Goal: Task Accomplishment & Management: Use online tool/utility

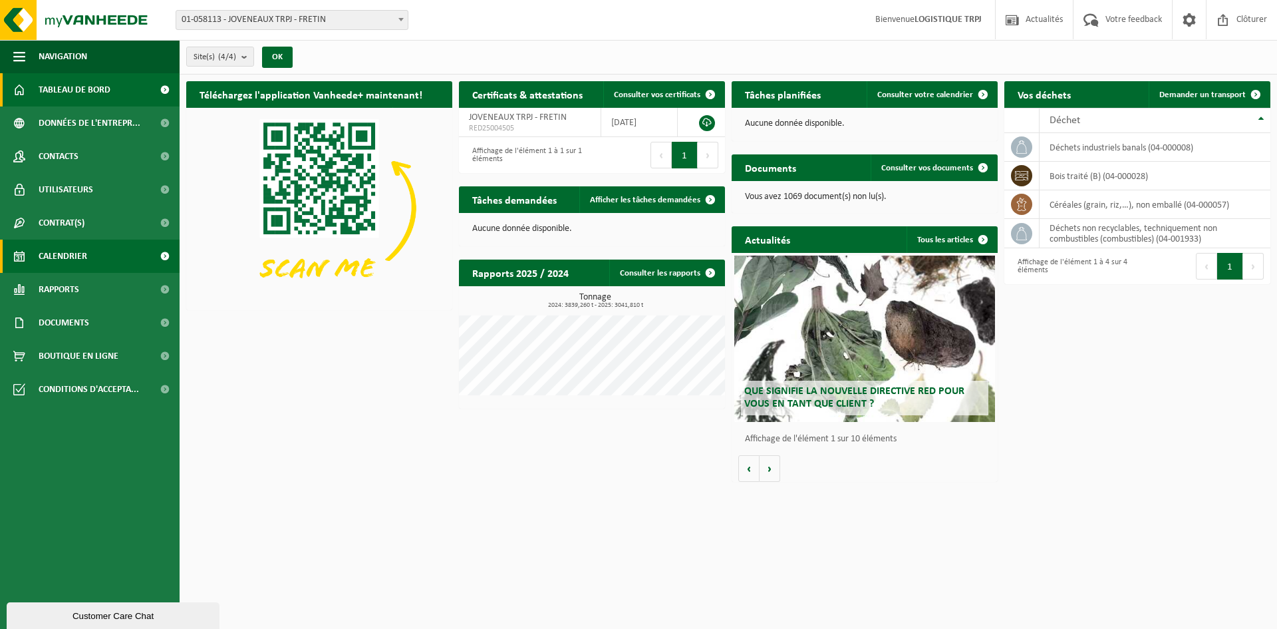
click at [83, 262] on span "Calendrier" at bounding box center [63, 256] width 49 height 33
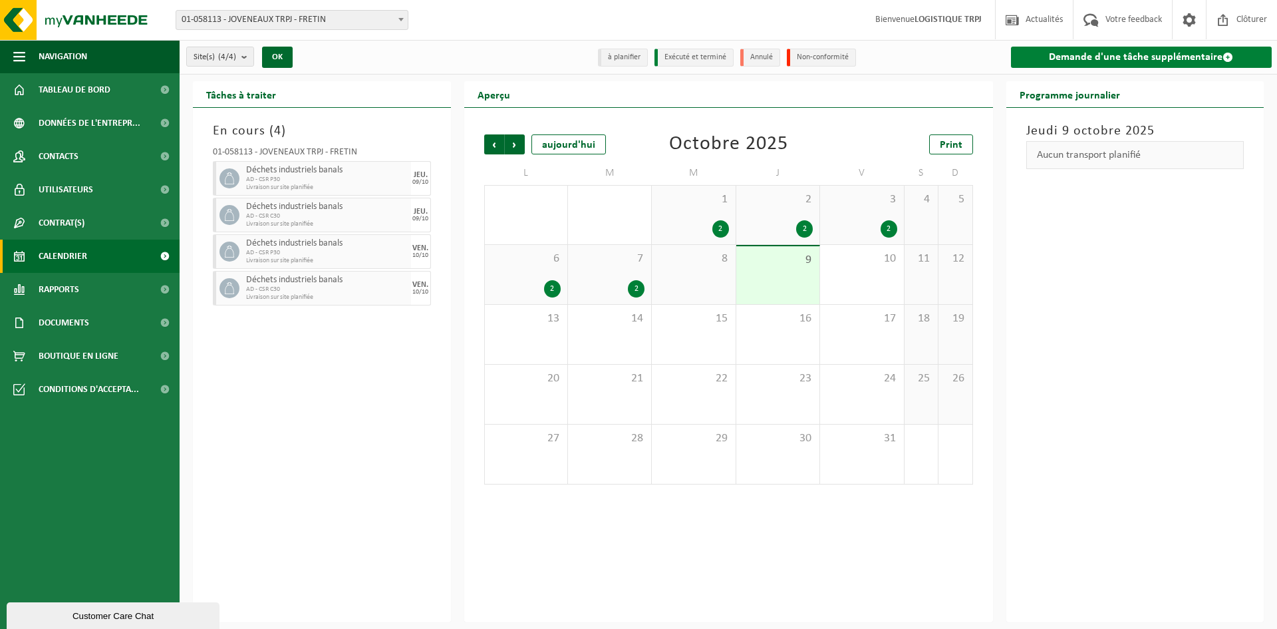
click at [1063, 60] on link "Demande d'une tâche supplémentaire" at bounding box center [1141, 57] width 261 height 21
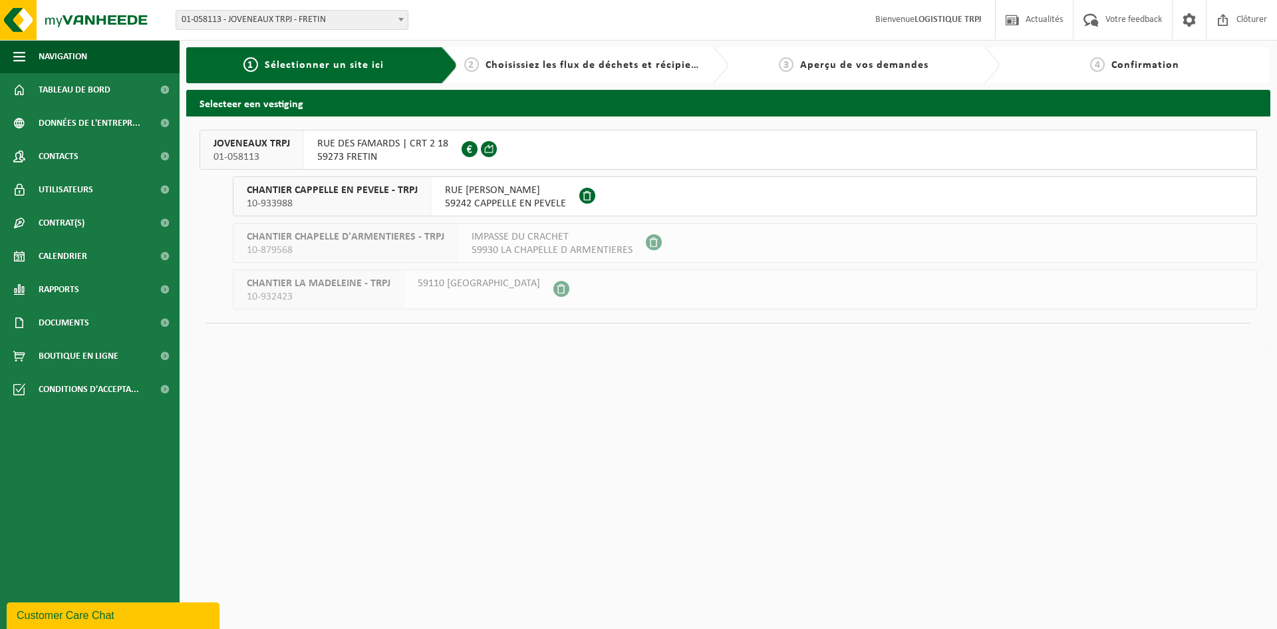
click at [337, 152] on span "59273 FRETIN" at bounding box center [382, 156] width 131 height 13
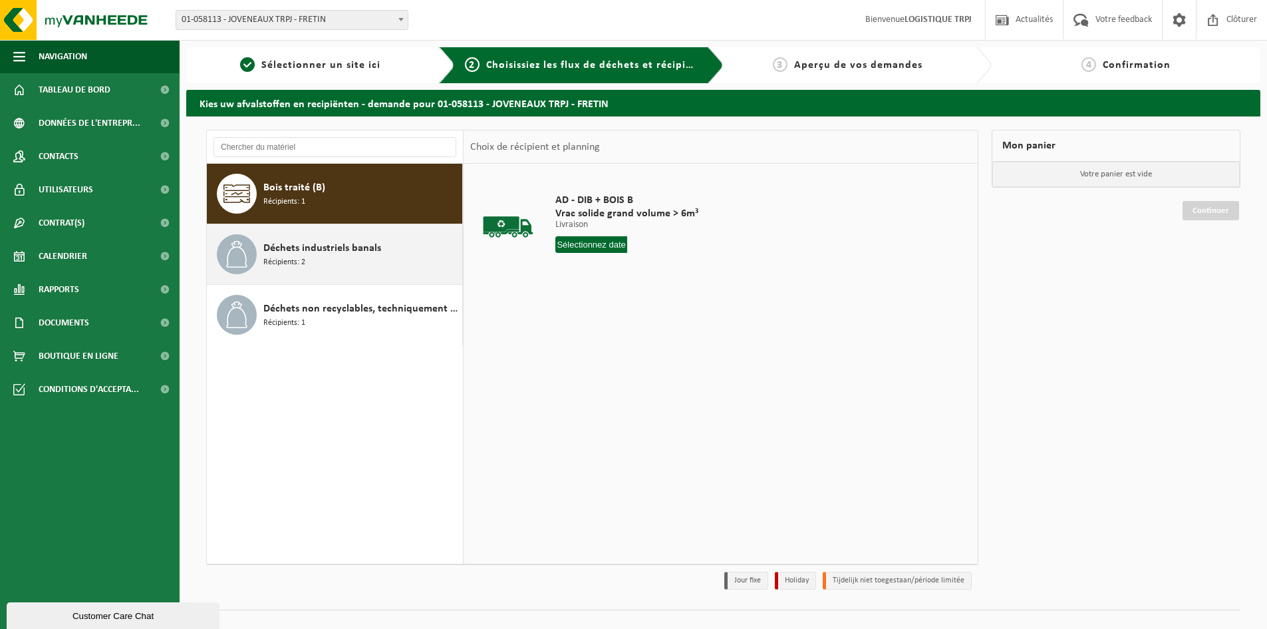
click at [347, 253] on span "Déchets industriels banals" at bounding box center [322, 248] width 118 height 16
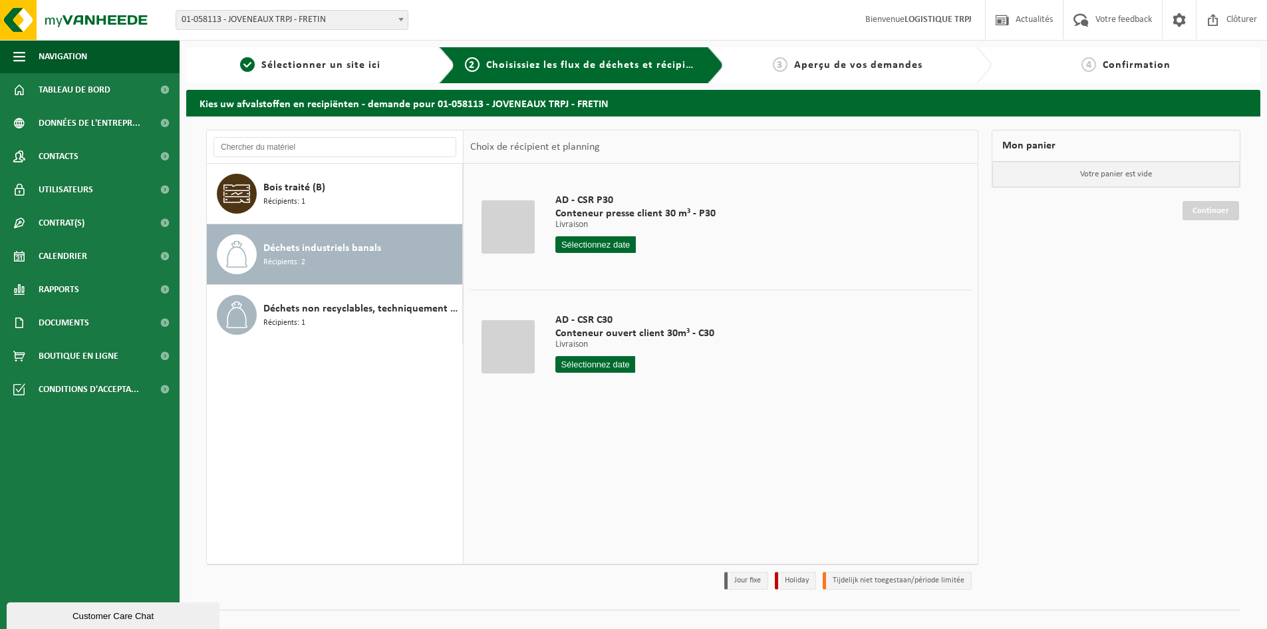
click at [616, 246] on input "text" at bounding box center [596, 244] width 81 height 17
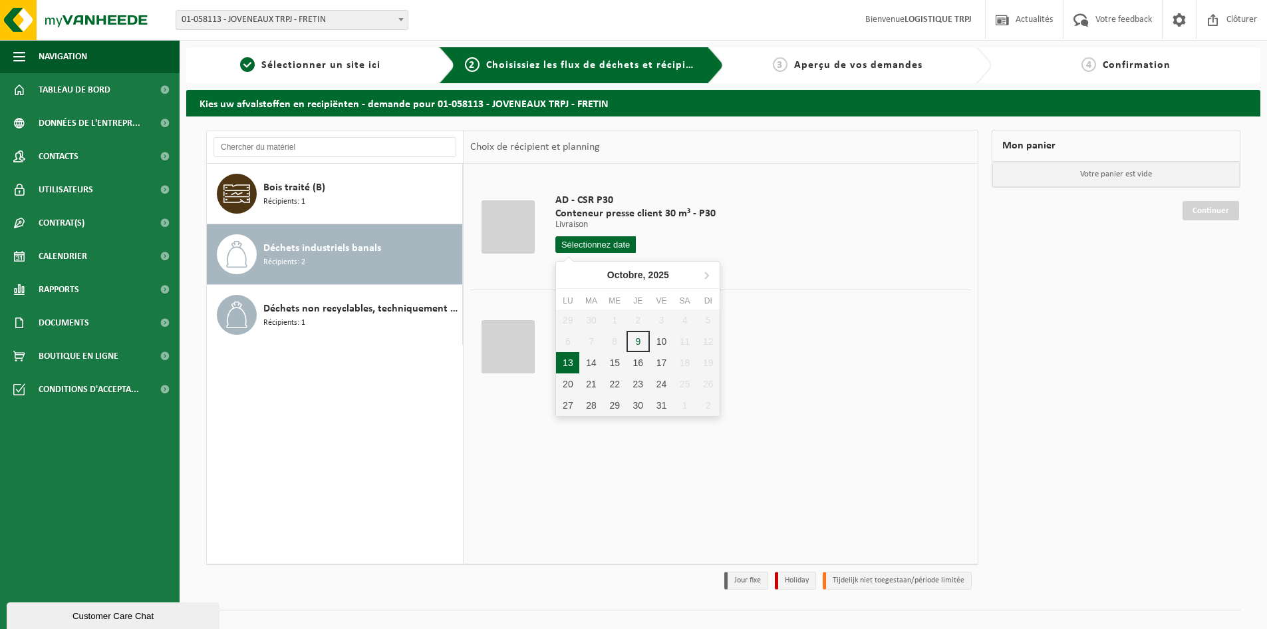
click at [568, 361] on div "13" at bounding box center [567, 362] width 23 height 21
type input "à partir de 2025-10-13"
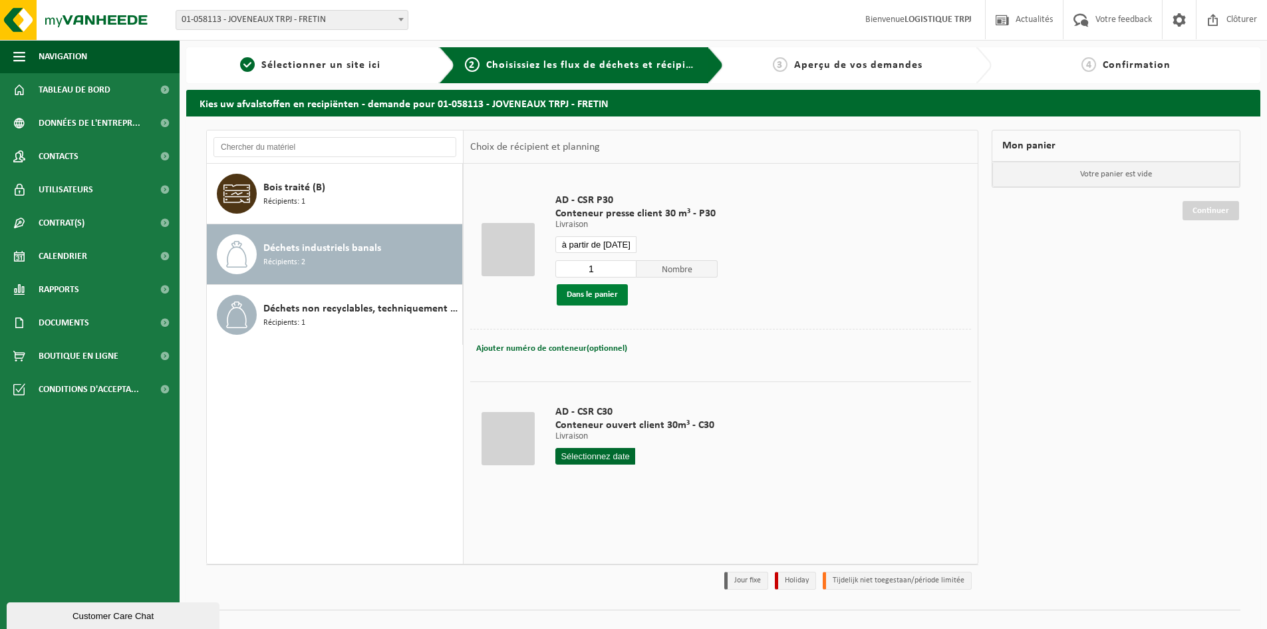
click at [606, 294] on button "Dans le panier" at bounding box center [592, 294] width 71 height 21
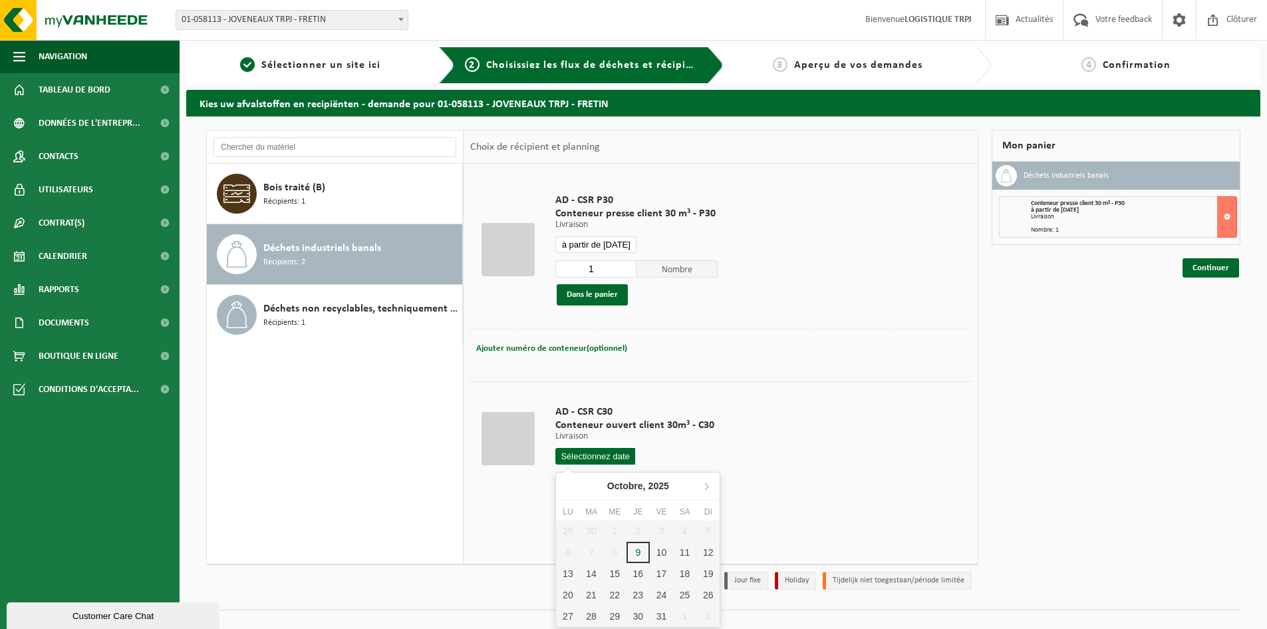
click at [599, 456] on input "text" at bounding box center [596, 456] width 80 height 17
click at [570, 568] on div "13" at bounding box center [567, 573] width 23 height 21
type input "à partir de 2025-10-13"
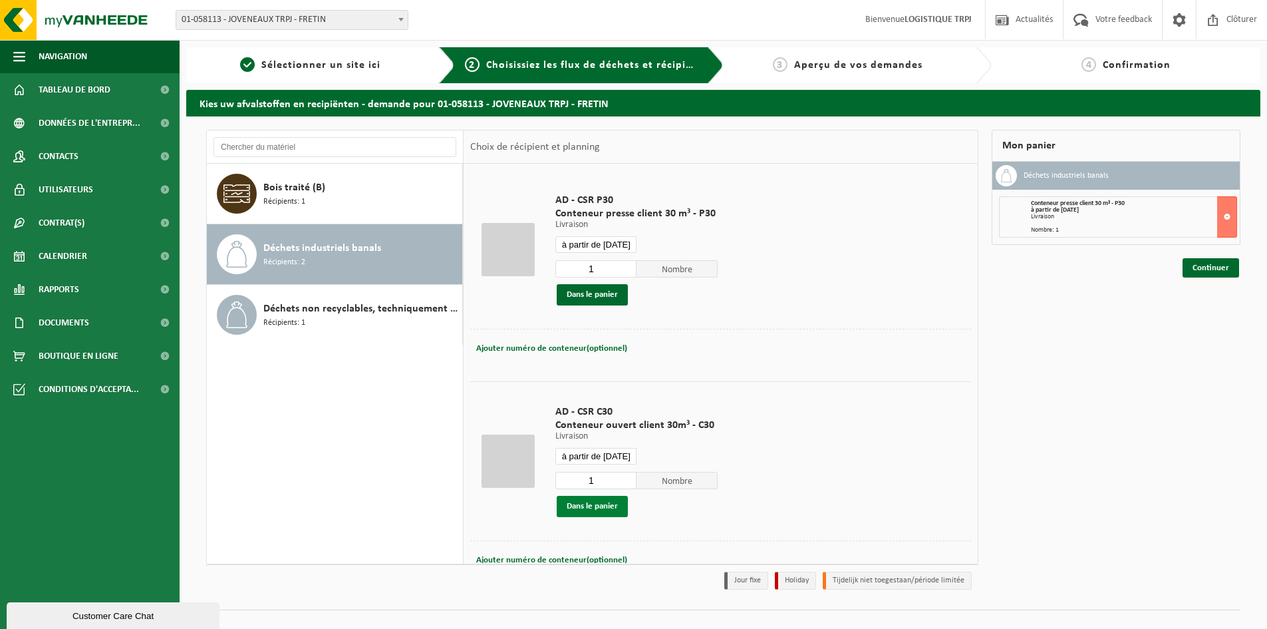
click at [603, 503] on button "Dans le panier" at bounding box center [592, 506] width 71 height 21
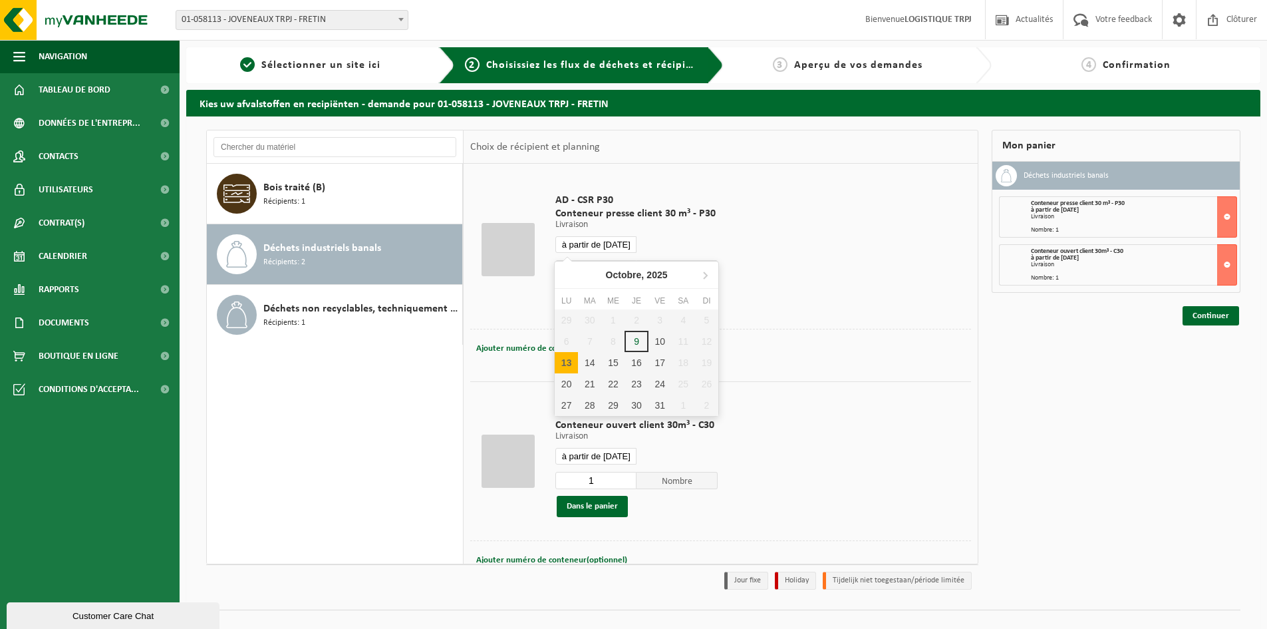
click at [593, 243] on input "à partir de 2025-10-13" at bounding box center [596, 244] width 81 height 17
click at [587, 361] on div "14" at bounding box center [589, 362] width 23 height 21
type input "à partir de 2025-10-14"
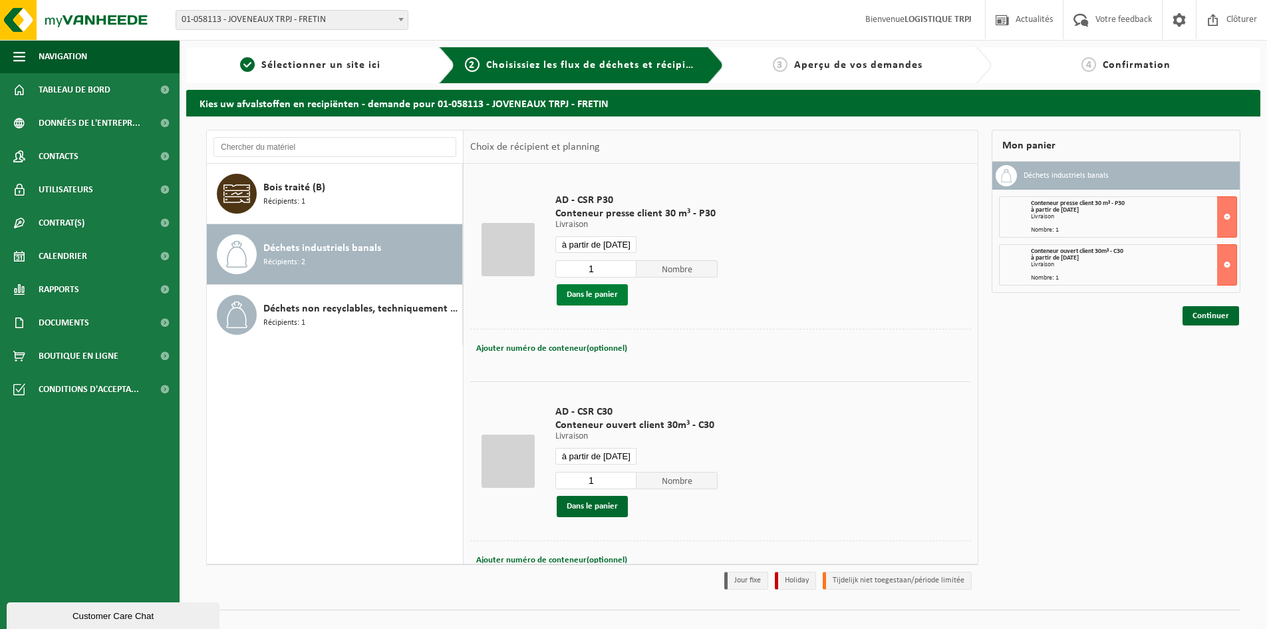
click at [597, 299] on button "Dans le panier" at bounding box center [592, 294] width 71 height 21
click at [596, 452] on input "à partir de 2025-10-13" at bounding box center [596, 456] width 81 height 17
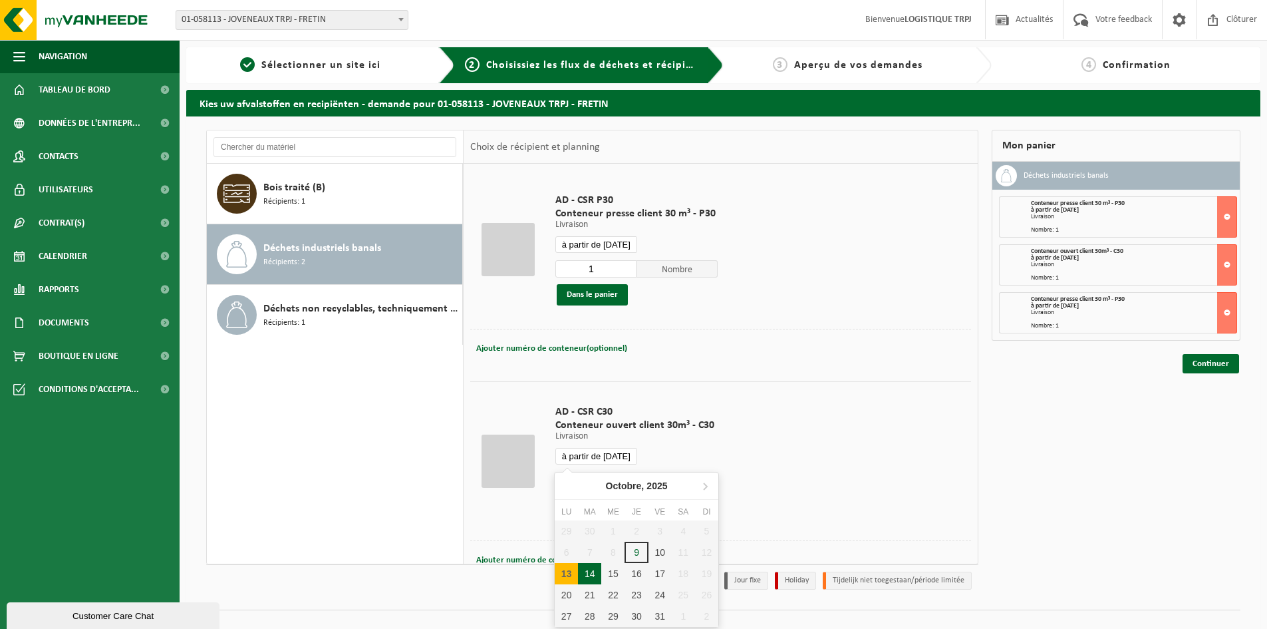
click at [590, 576] on div "14" at bounding box center [589, 573] width 23 height 21
type input "à partir de 2025-10-14"
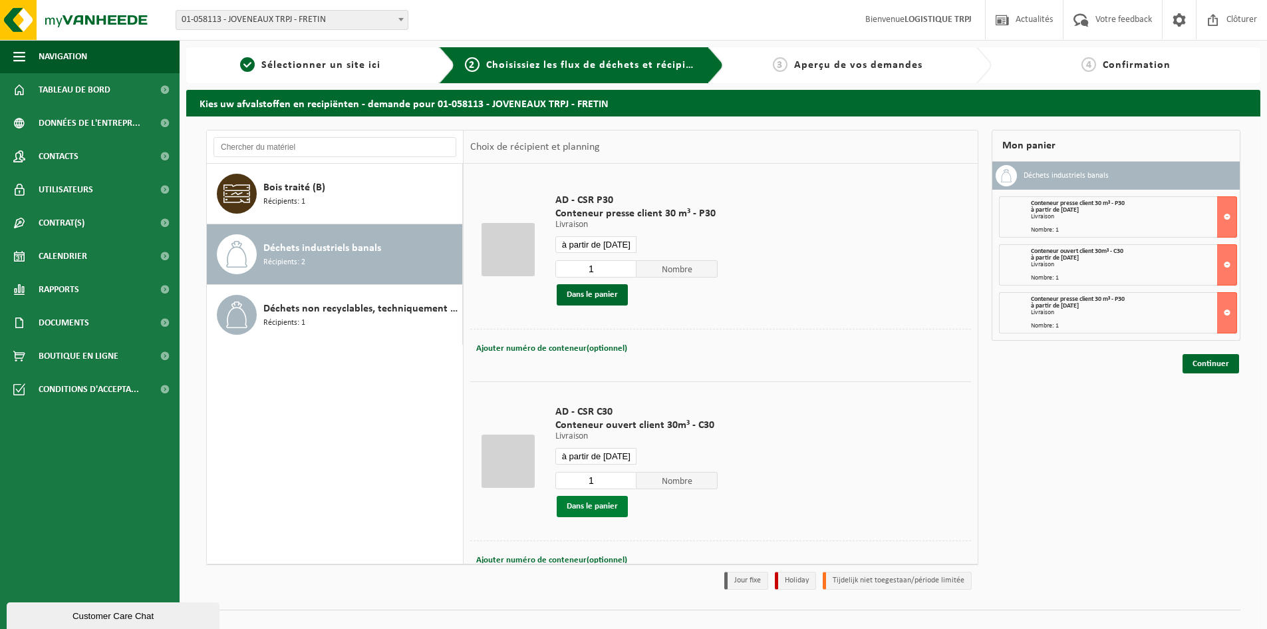
click at [605, 507] on button "Dans le panier" at bounding box center [592, 506] width 71 height 21
click at [593, 245] on input "à partir de 2025-10-14" at bounding box center [596, 244] width 81 height 17
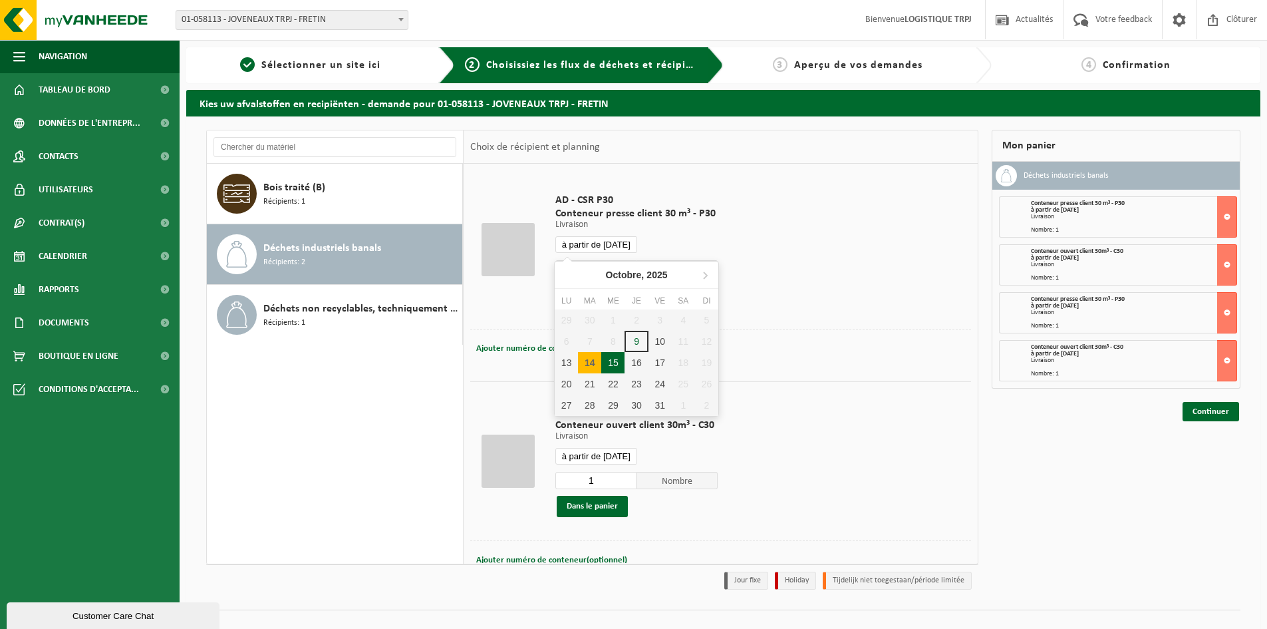
click at [613, 363] on div "15" at bounding box center [612, 362] width 23 height 21
type input "à partir de 2025-10-15"
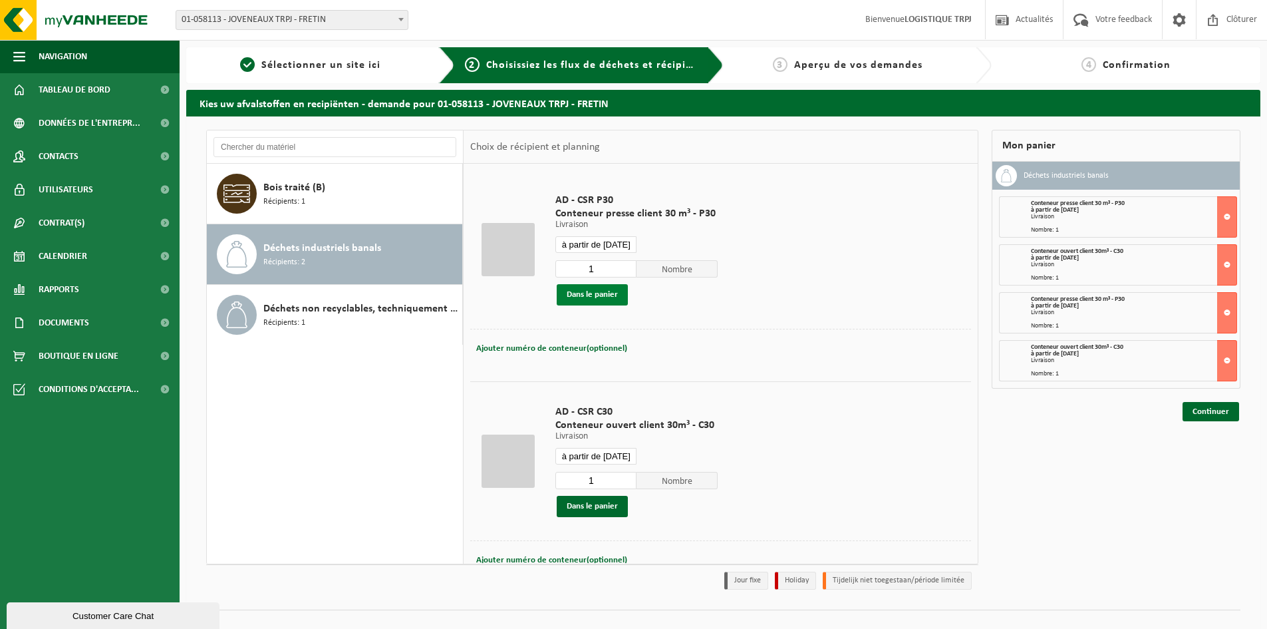
click at [601, 299] on button "Dans le panier" at bounding box center [592, 294] width 71 height 21
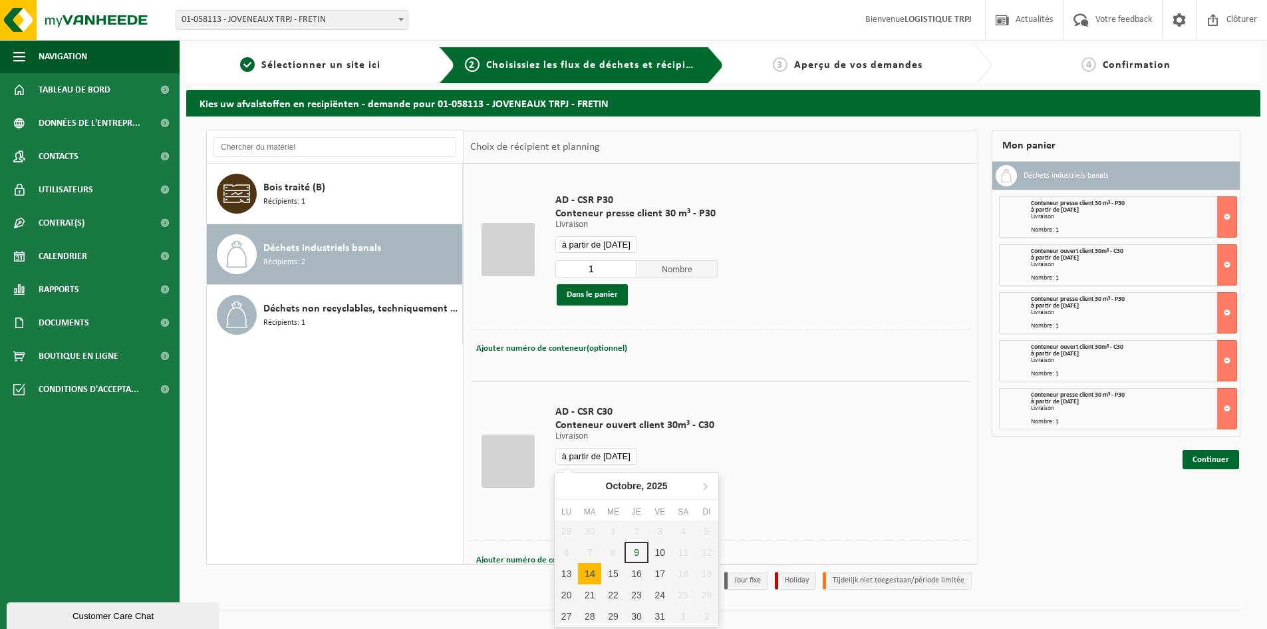
click at [607, 456] on input "à partir de 2025-10-14" at bounding box center [596, 456] width 81 height 17
click at [623, 574] on div "15" at bounding box center [612, 573] width 23 height 21
type input "à partir de 2025-10-15"
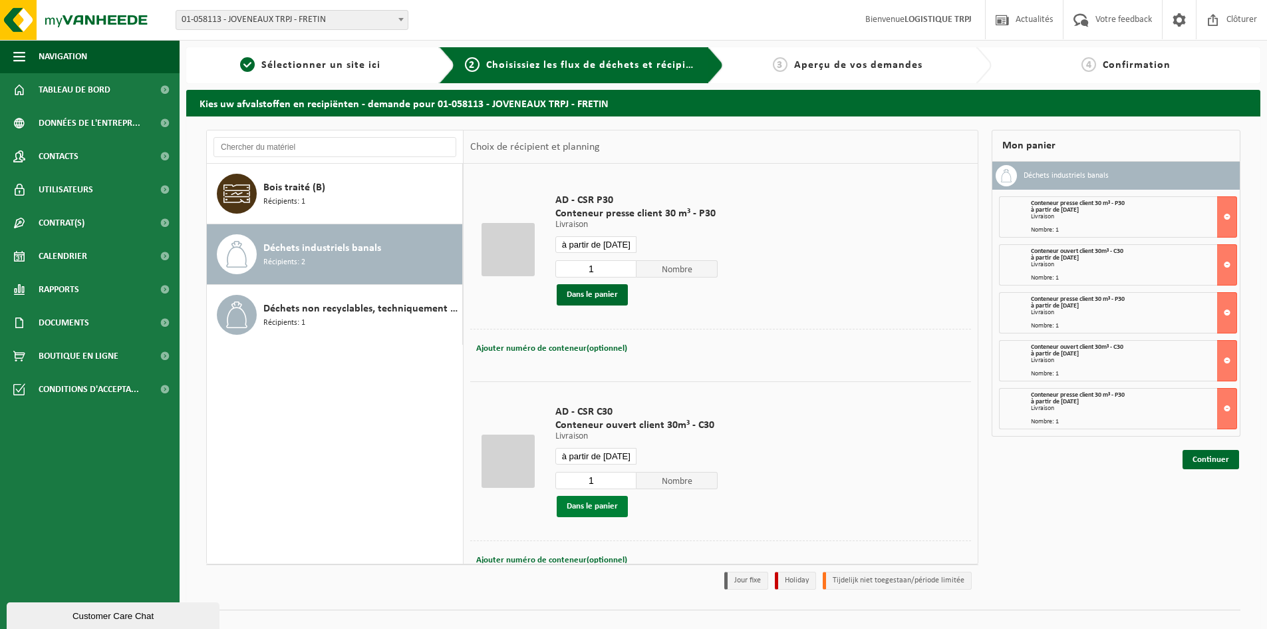
click at [613, 507] on button "Dans le panier" at bounding box center [592, 506] width 71 height 21
click at [597, 244] on input "à partir de 2025-10-15" at bounding box center [596, 244] width 81 height 17
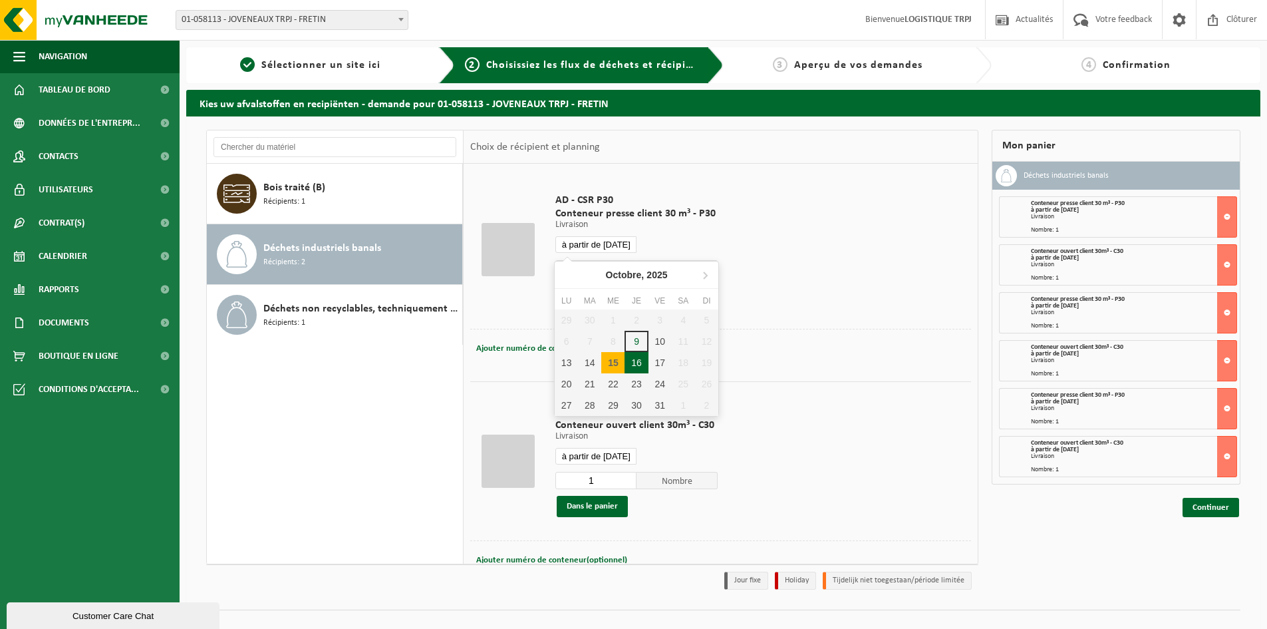
click at [635, 357] on div "16" at bounding box center [636, 362] width 23 height 21
type input "à partir de 2025-10-16"
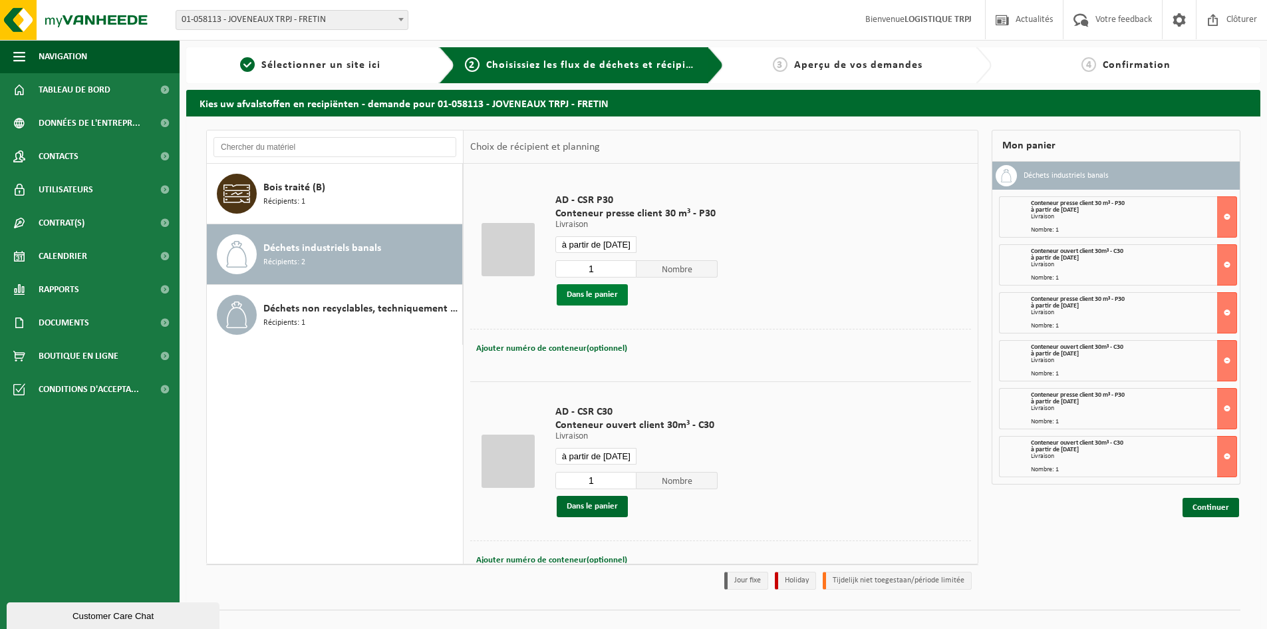
click at [609, 299] on button "Dans le panier" at bounding box center [592, 294] width 71 height 21
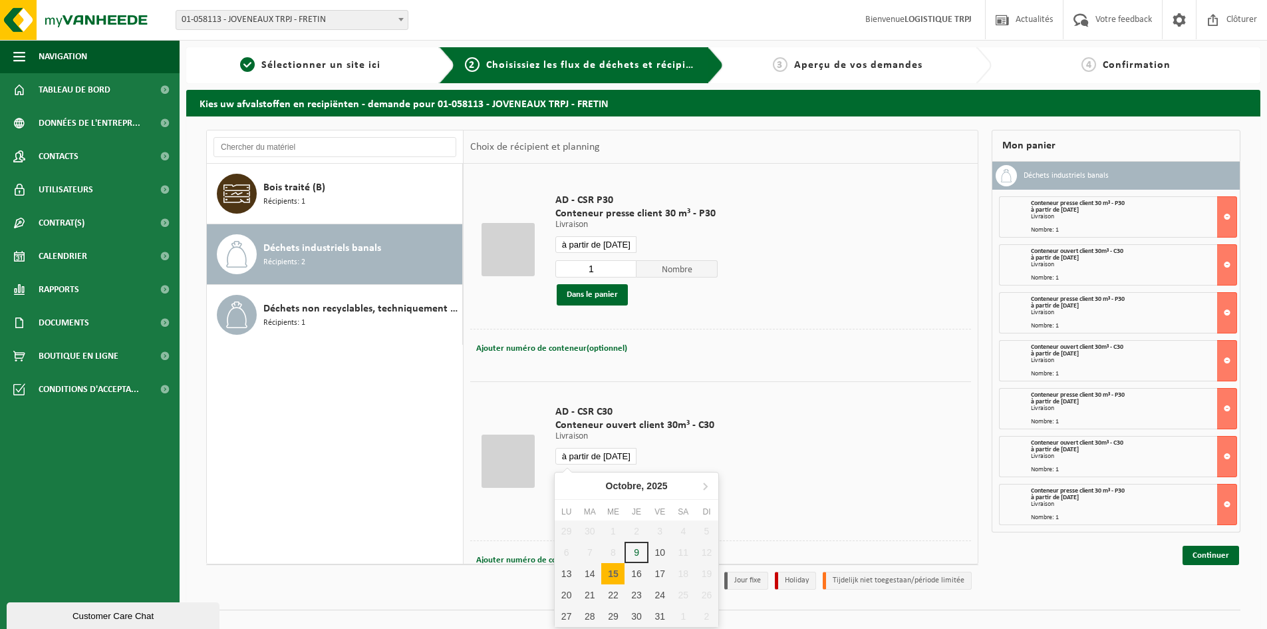
click at [591, 452] on input "à partir de 2025-10-15" at bounding box center [596, 456] width 81 height 17
click at [632, 571] on div "16" at bounding box center [636, 573] width 23 height 21
type input "à partir de 2025-10-16"
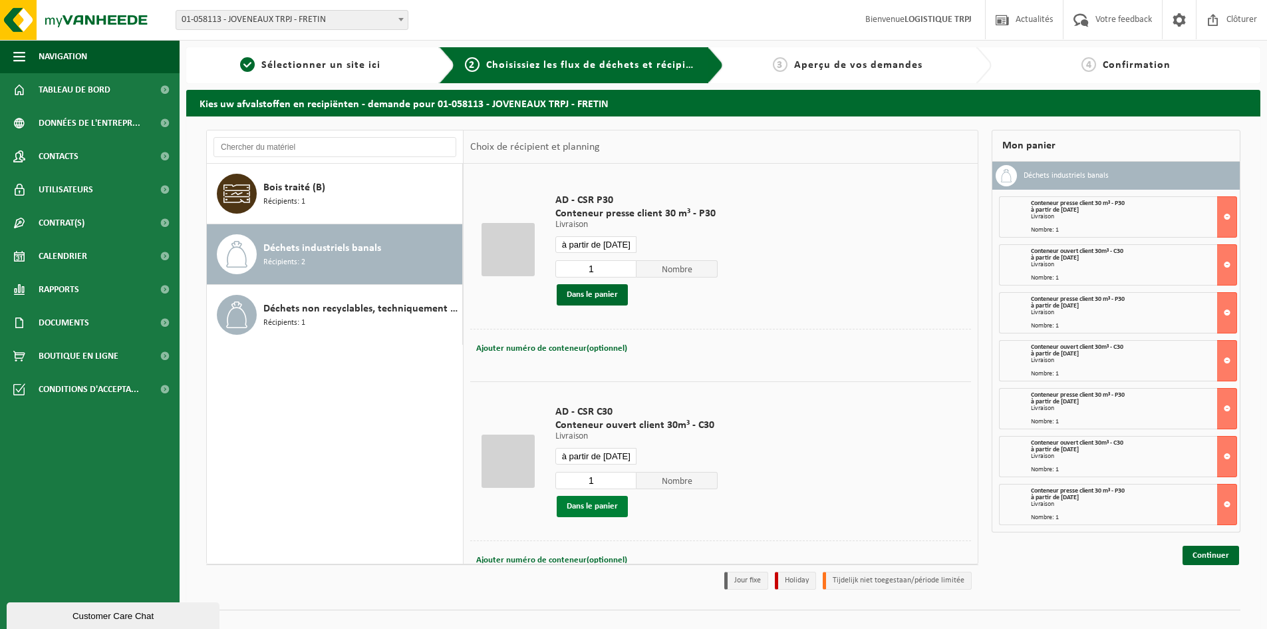
click at [611, 510] on button "Dans le panier" at bounding box center [592, 506] width 71 height 21
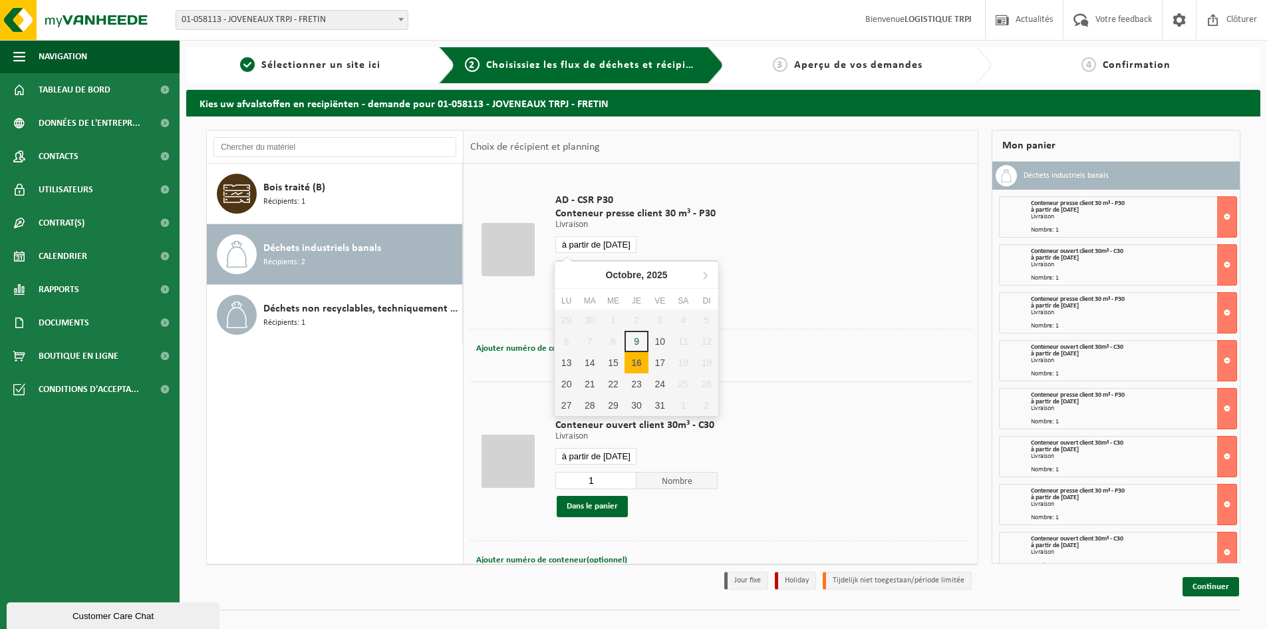
click at [607, 250] on input "à partir de 2025-10-16" at bounding box center [596, 244] width 81 height 17
click at [655, 365] on div "17" at bounding box center [660, 362] width 23 height 21
type input "à partir de 2025-10-17"
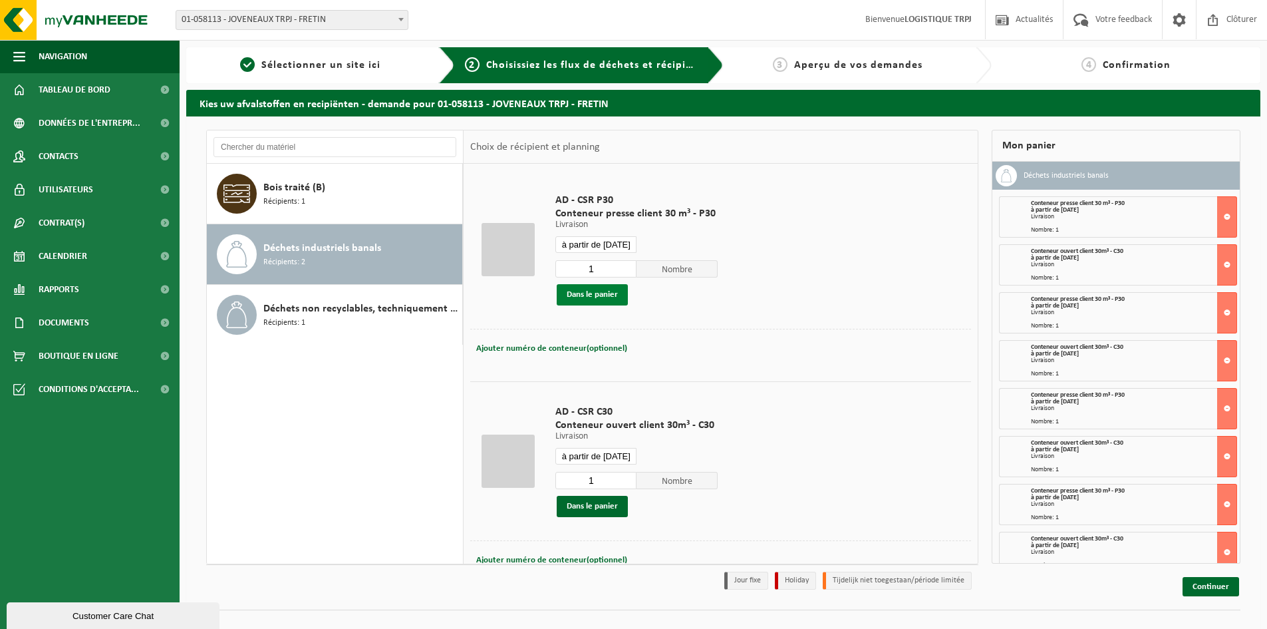
click at [598, 299] on button "Dans le panier" at bounding box center [592, 294] width 71 height 21
click at [597, 454] on input "à partir de 2025-10-16" at bounding box center [596, 456] width 81 height 17
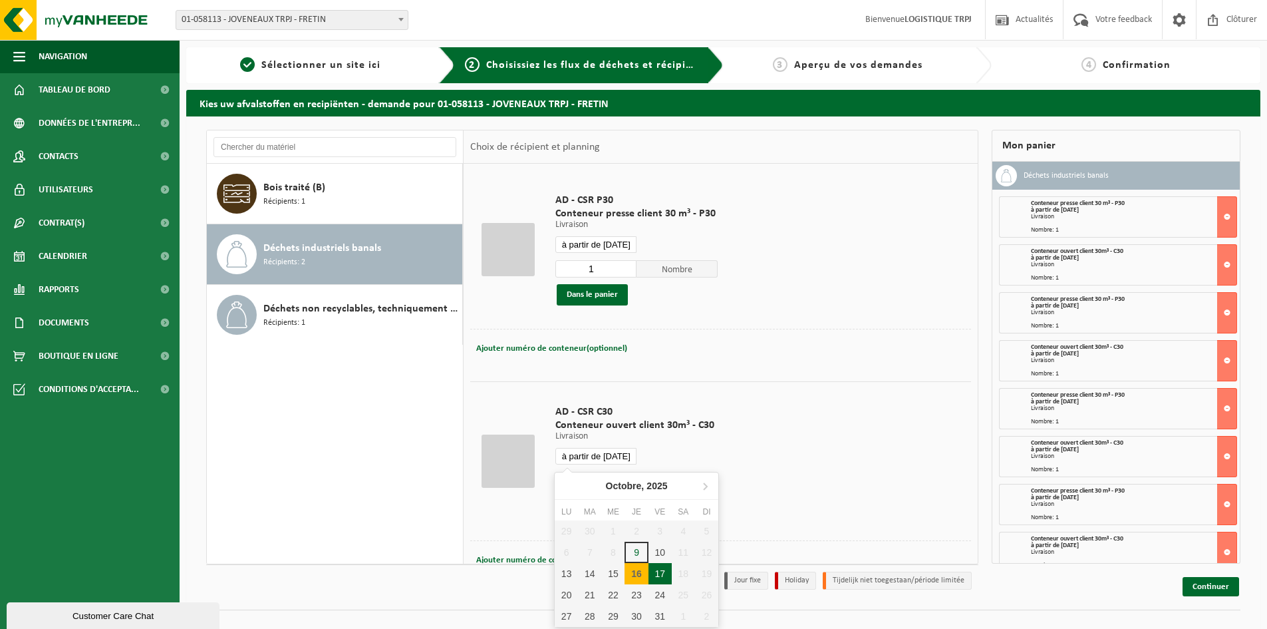
click at [662, 574] on div "17" at bounding box center [660, 573] width 23 height 21
type input "à partir de 2025-10-17"
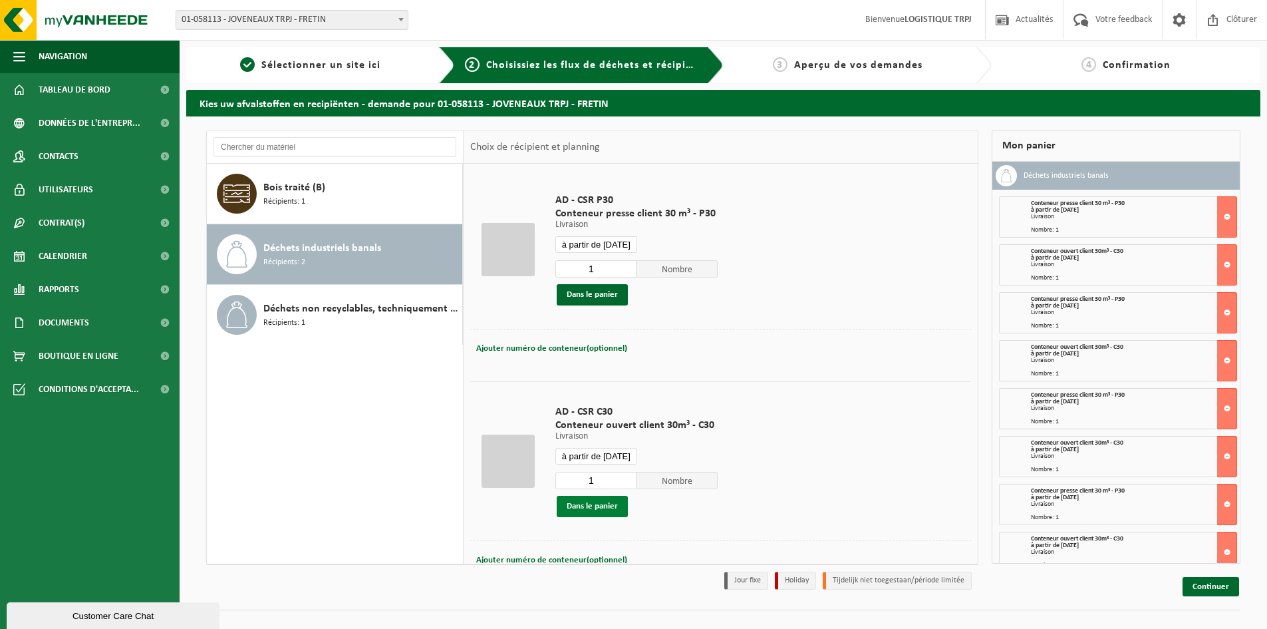
click at [605, 509] on button "Dans le panier" at bounding box center [592, 506] width 71 height 21
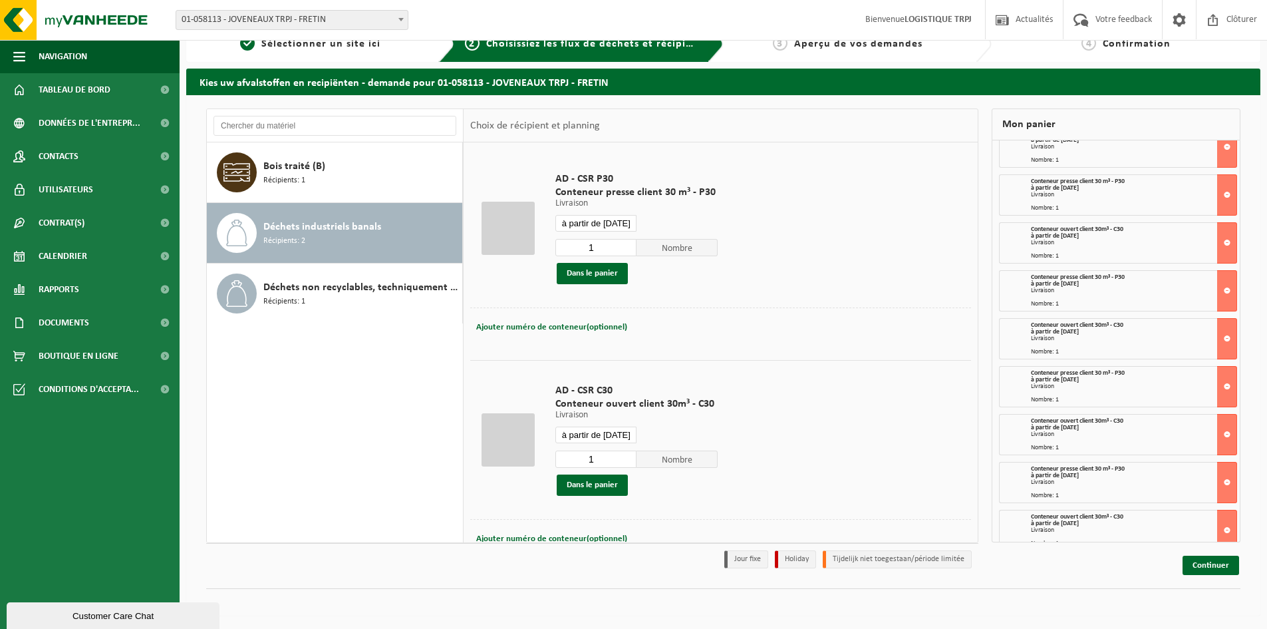
scroll to position [112, 0]
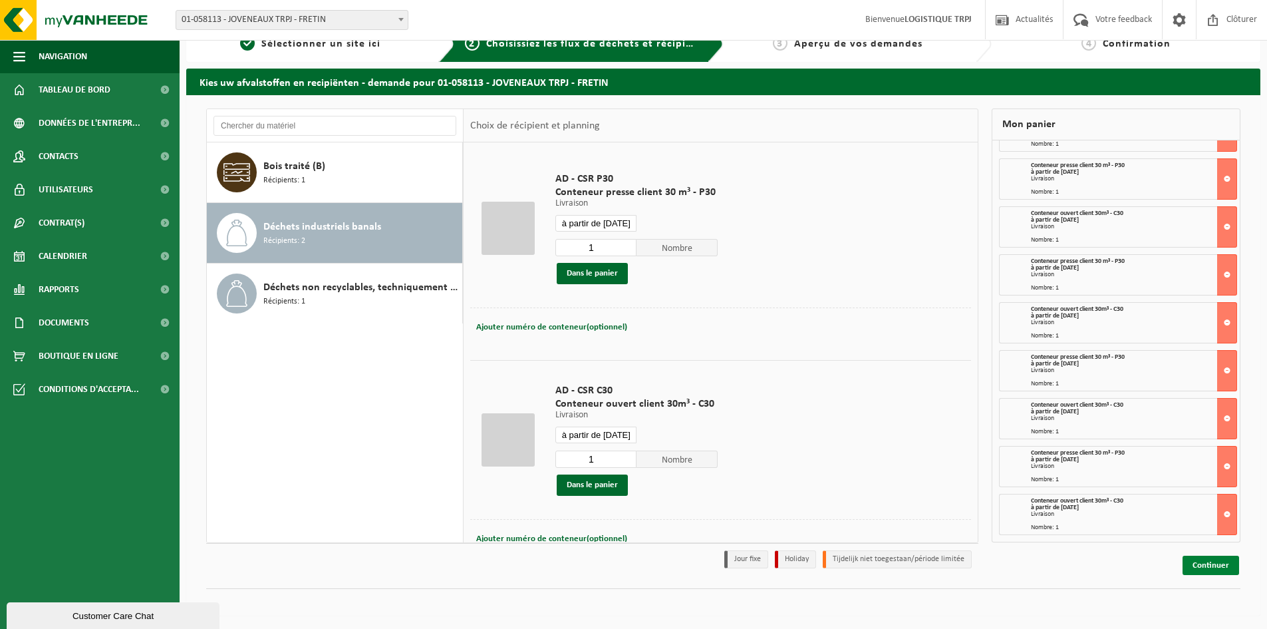
click at [1211, 566] on link "Continuer" at bounding box center [1211, 565] width 57 height 19
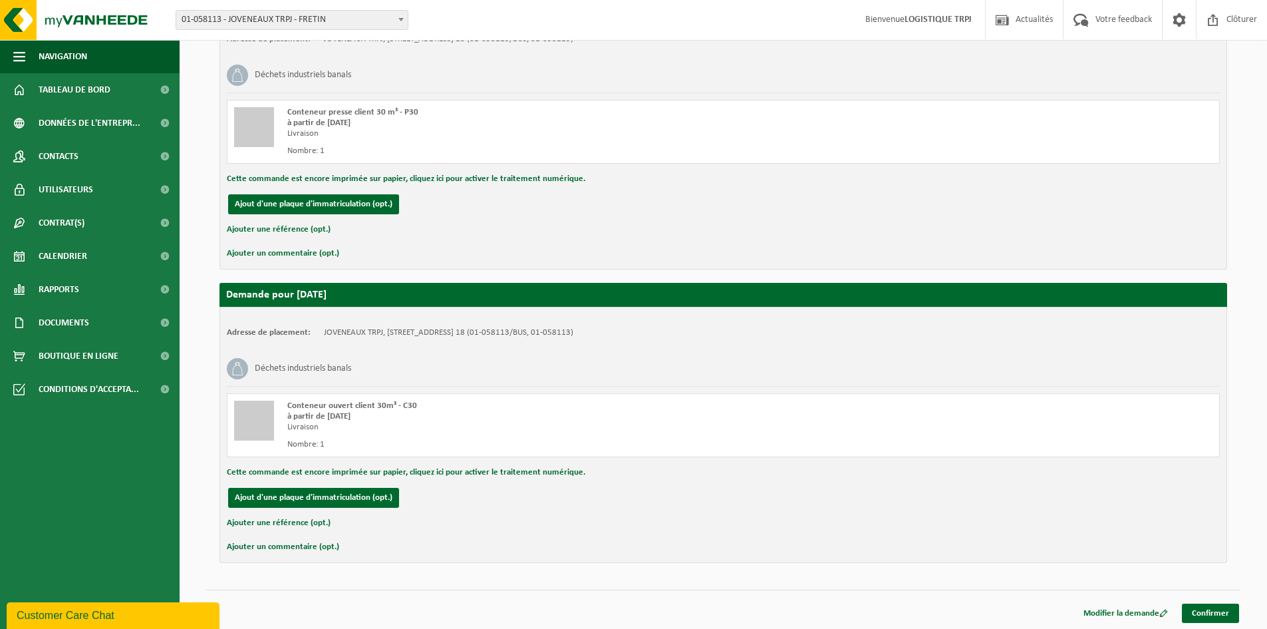
scroll to position [2633, 0]
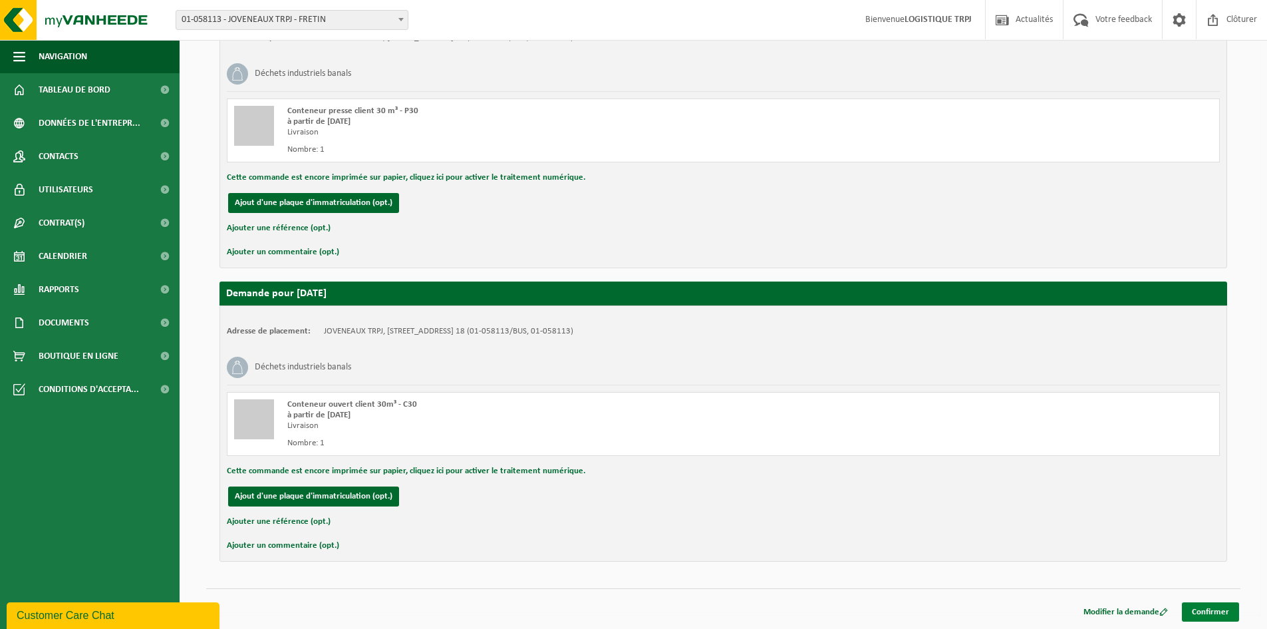
click at [1227, 611] on link "Confirmer" at bounding box center [1210, 611] width 57 height 19
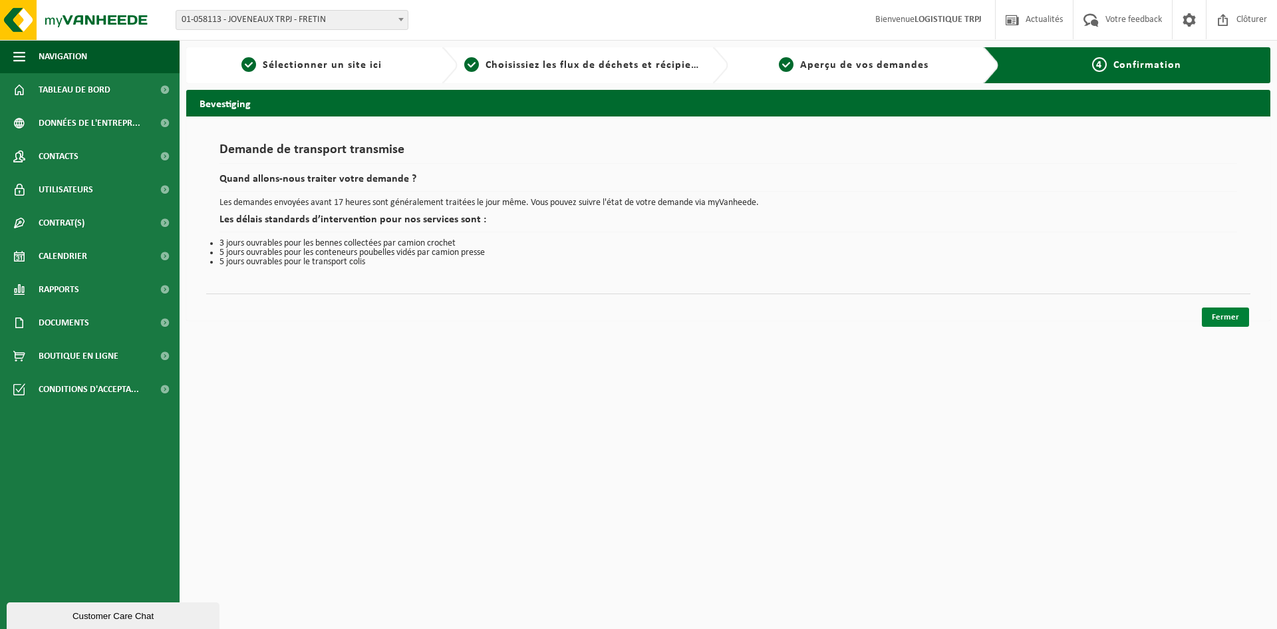
click at [1236, 323] on link "Fermer" at bounding box center [1225, 316] width 47 height 19
